Goal: Locate item on page: Locate item on page

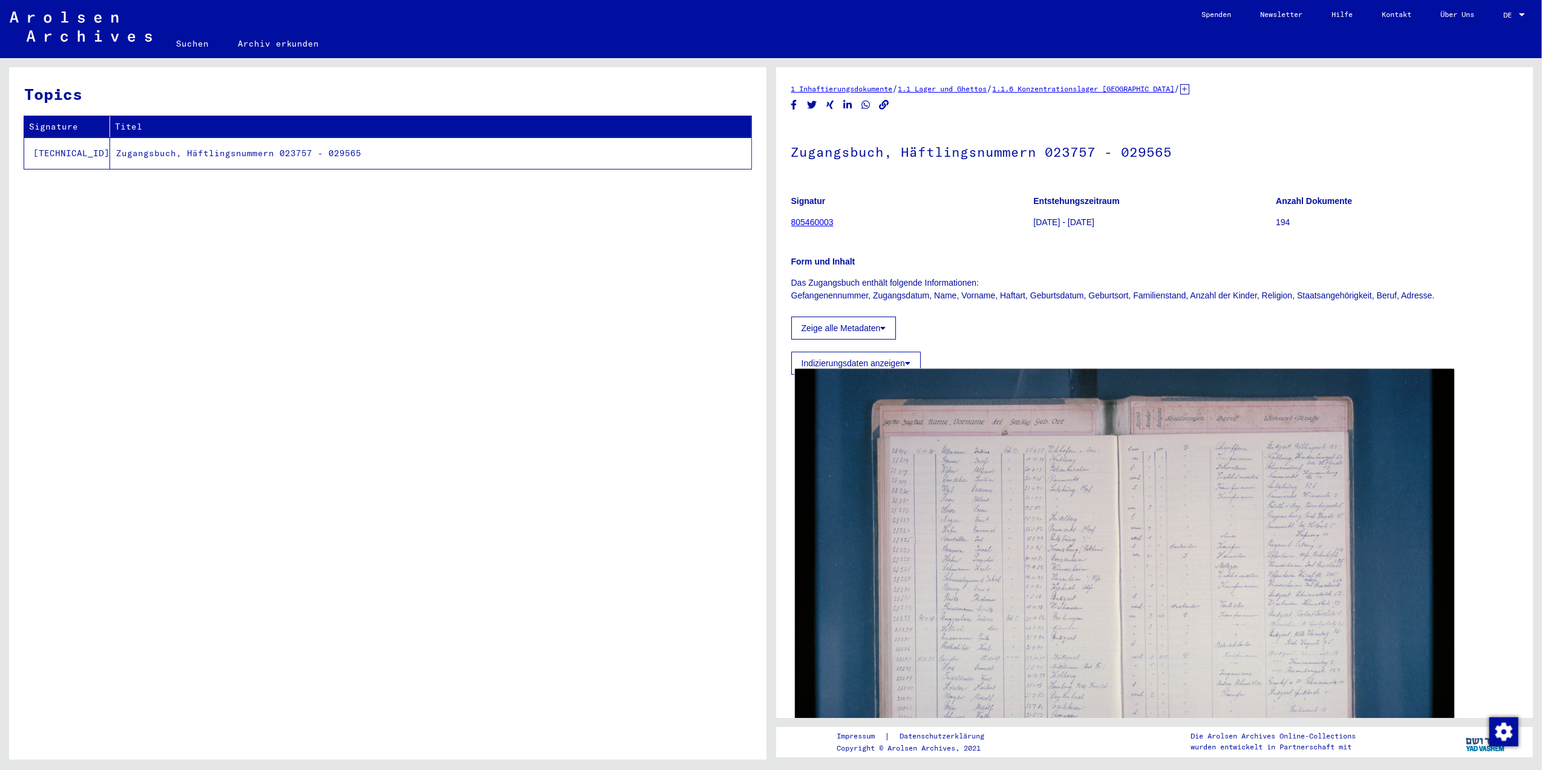
click at [1068, 679] on img at bounding box center [1124, 588] width 659 height 439
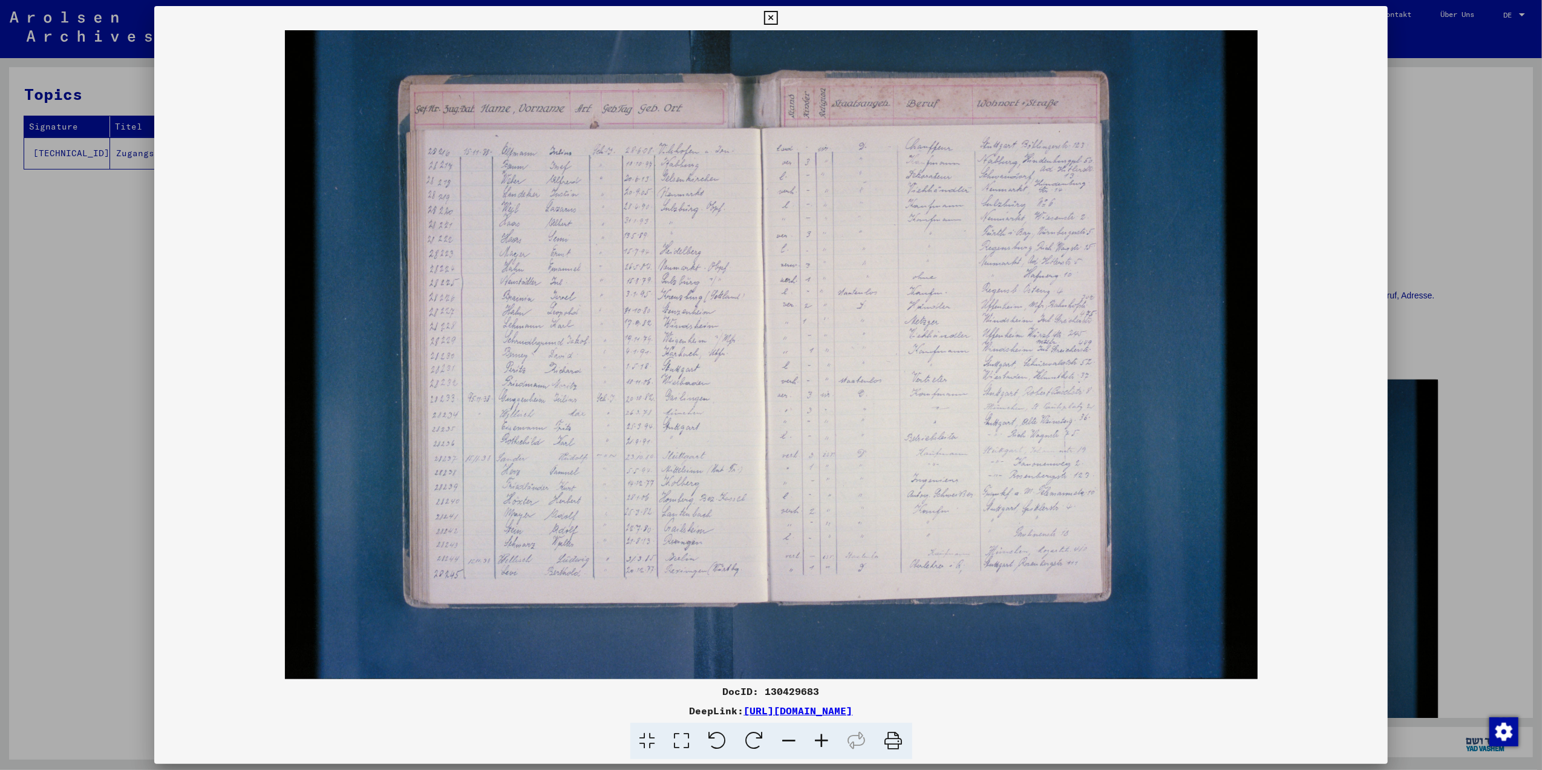
click at [678, 741] on icon at bounding box center [682, 740] width 34 height 37
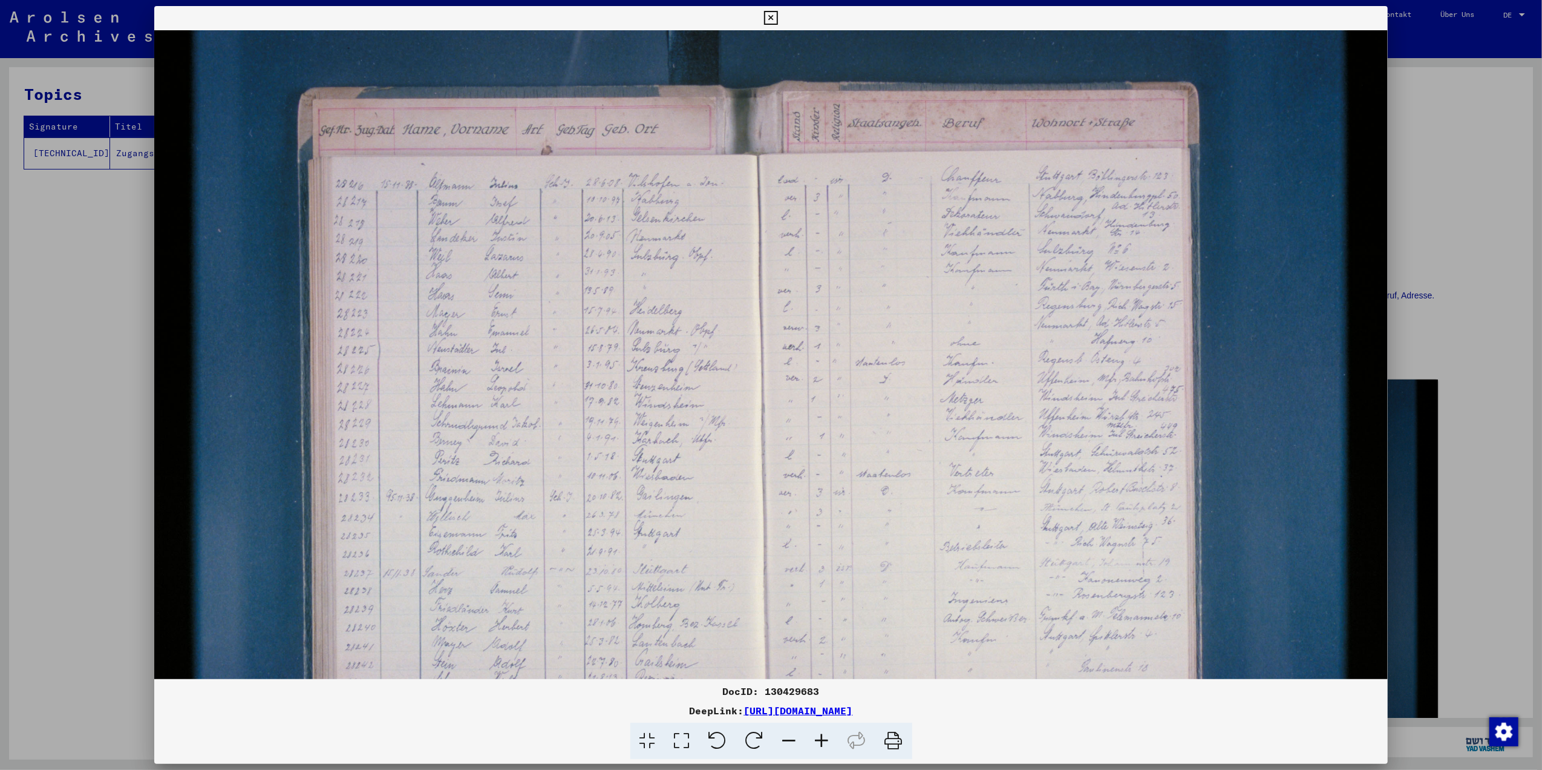
click at [831, 736] on icon at bounding box center [822, 740] width 33 height 37
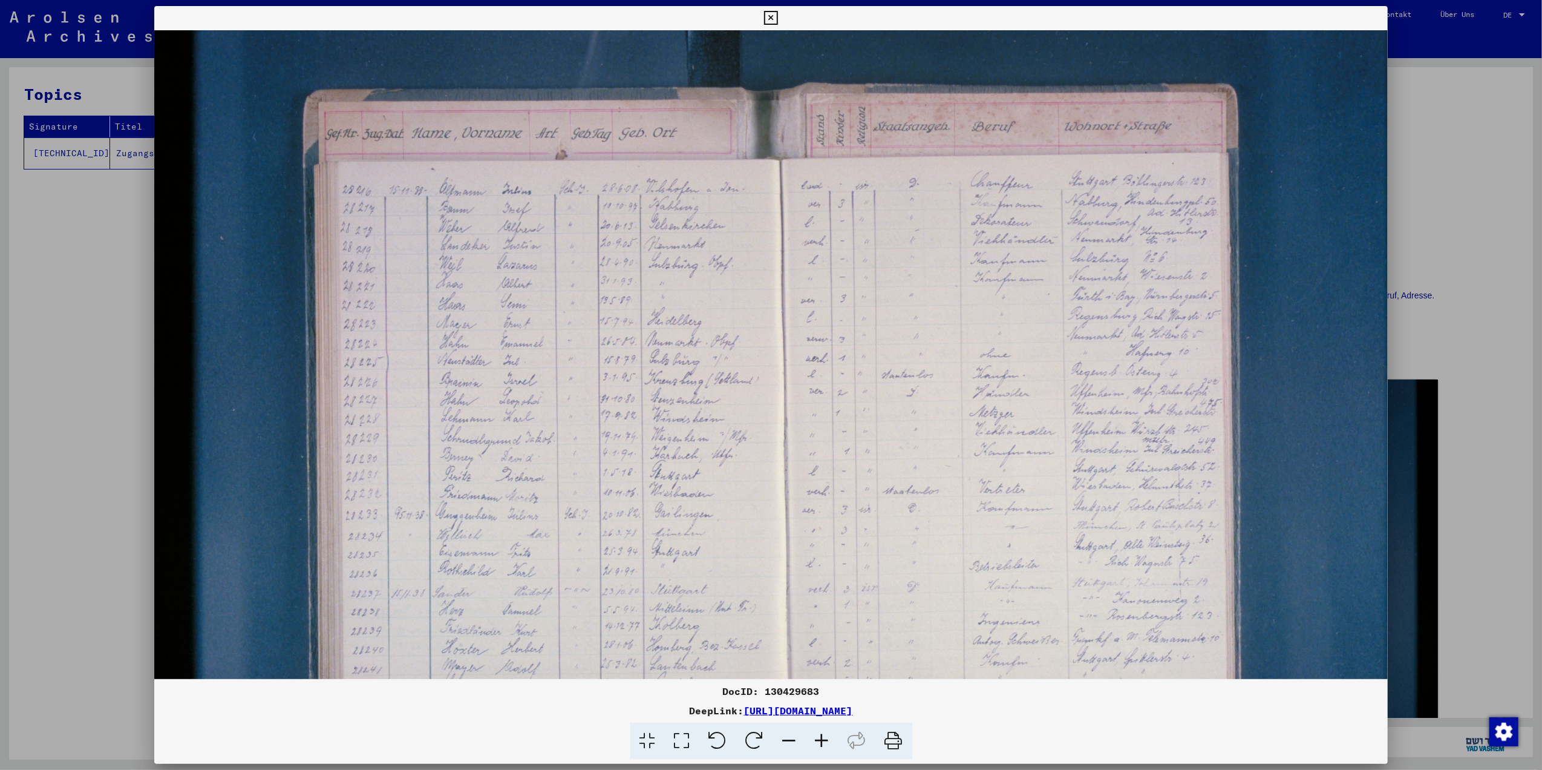
click at [831, 736] on icon at bounding box center [822, 740] width 33 height 37
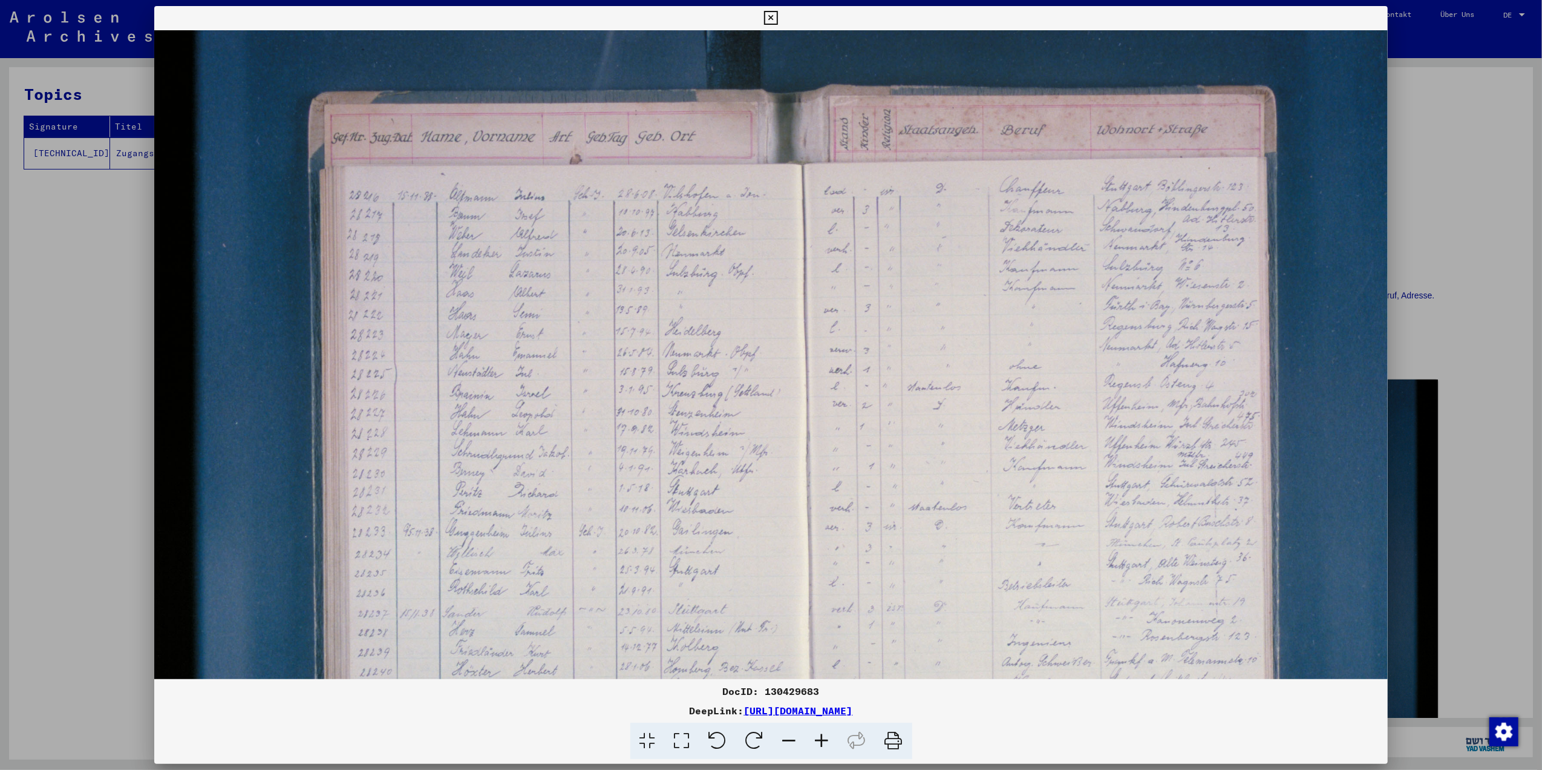
click at [831, 736] on icon at bounding box center [822, 740] width 33 height 37
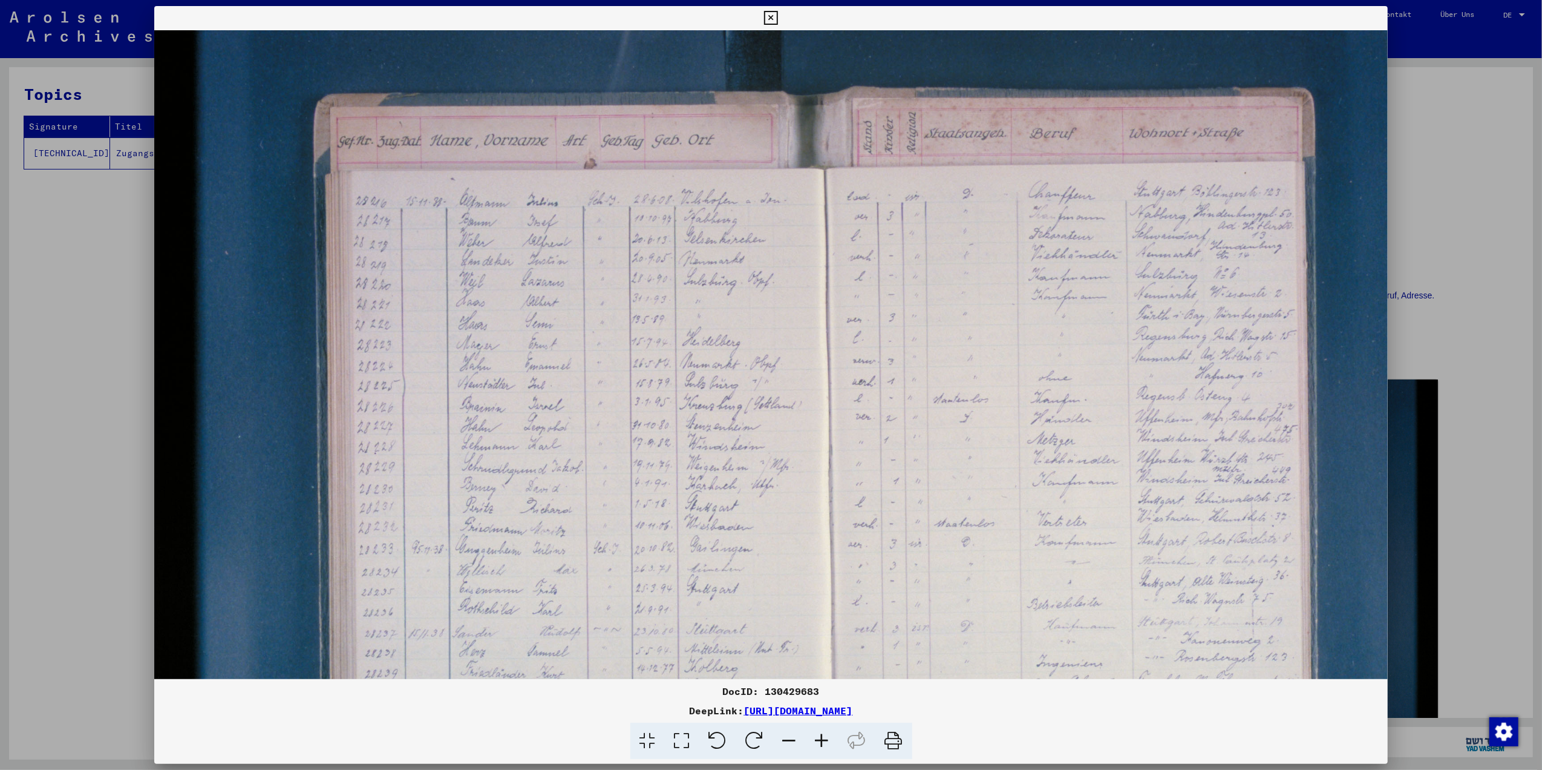
click at [831, 736] on icon at bounding box center [822, 740] width 33 height 37
drag, startPoint x: 834, startPoint y: 734, endPoint x: 865, endPoint y: 768, distance: 46.3
click at [836, 733] on icon at bounding box center [822, 740] width 33 height 37
